Goal: Information Seeking & Learning: Find specific page/section

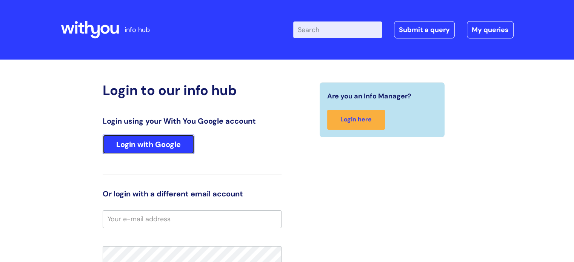
click at [142, 143] on link "Login with Google" at bounding box center [149, 145] width 92 height 20
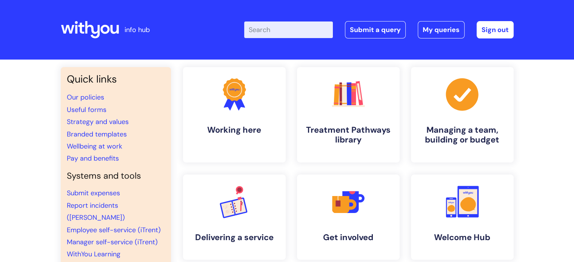
click at [278, 29] on input "Enter your search term here..." at bounding box center [288, 29] width 89 height 17
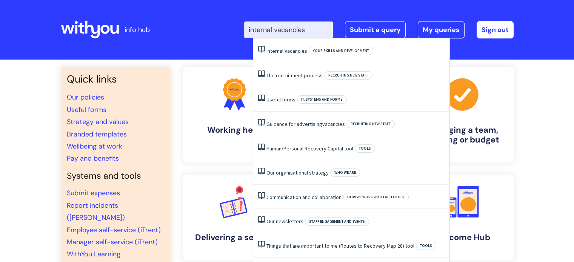
type input "internal vacancies"
click button "Search" at bounding box center [0, 0] width 0 height 0
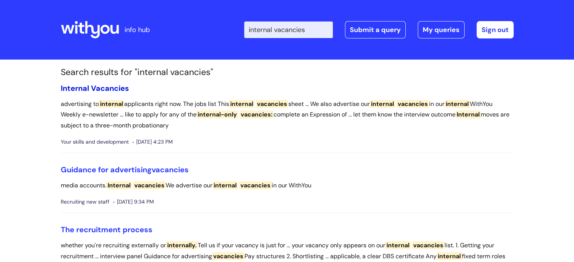
click at [99, 86] on span "Vacancies" at bounding box center [110, 88] width 38 height 10
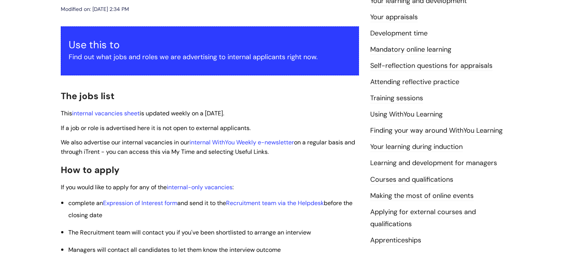
scroll to position [118, 0]
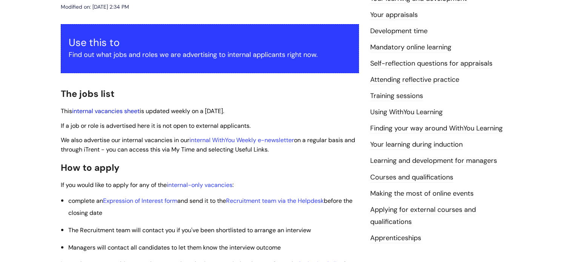
click at [123, 113] on link "internal vacancies sheet" at bounding box center [106, 111] width 68 height 8
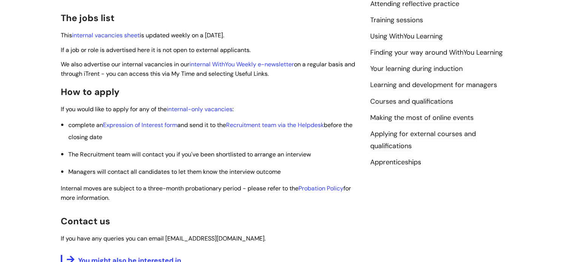
scroll to position [196, 0]
